Goal: Find specific page/section

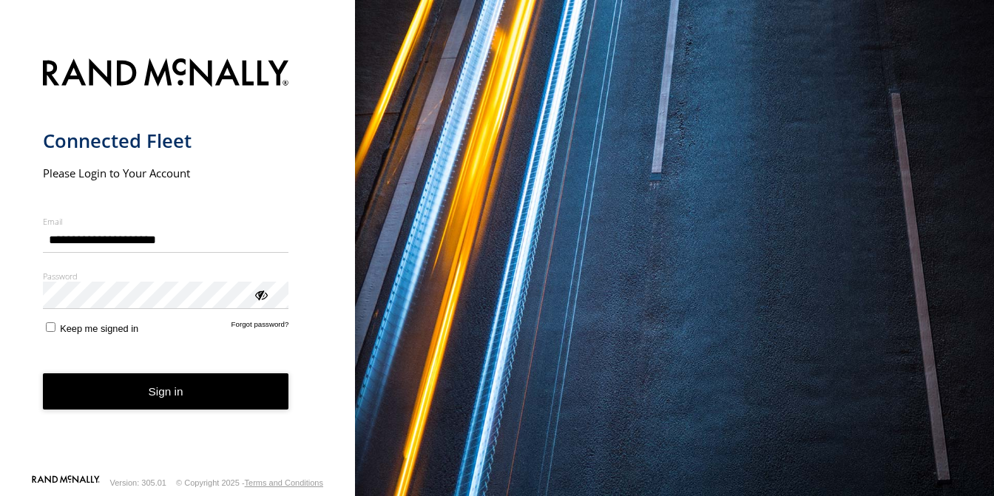
click at [168, 390] on button "Sign in" at bounding box center [166, 391] width 246 height 36
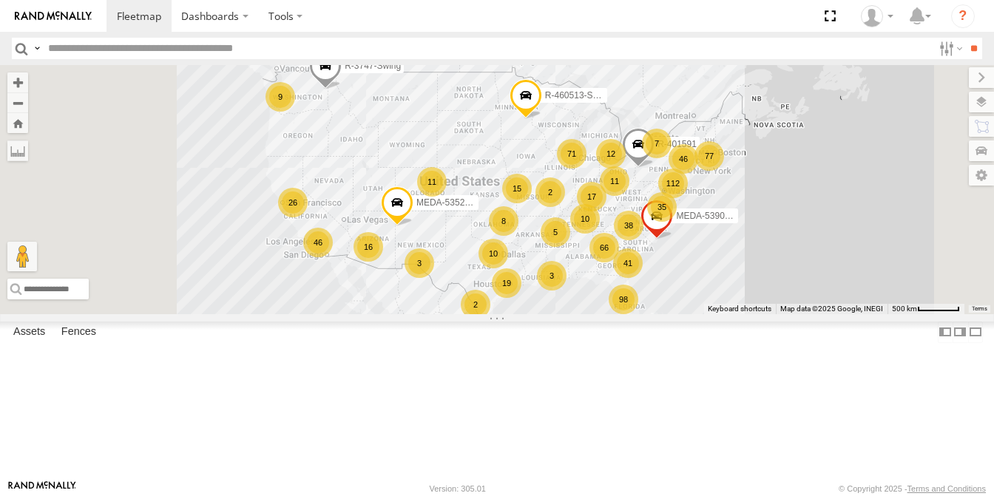
click at [67, 44] on input "text" at bounding box center [487, 48] width 890 height 21
type input "******"
click at [965, 38] on input "**" at bounding box center [973, 48] width 17 height 21
